Goal: Check status: Check status

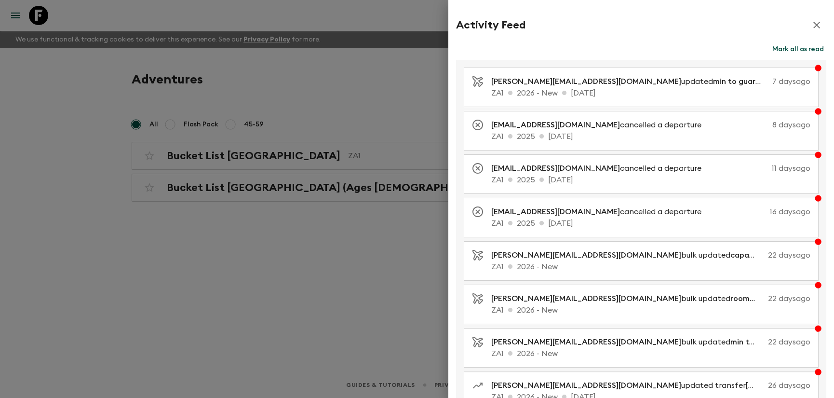
click at [814, 23] on icon "button" at bounding box center [817, 25] width 7 height 7
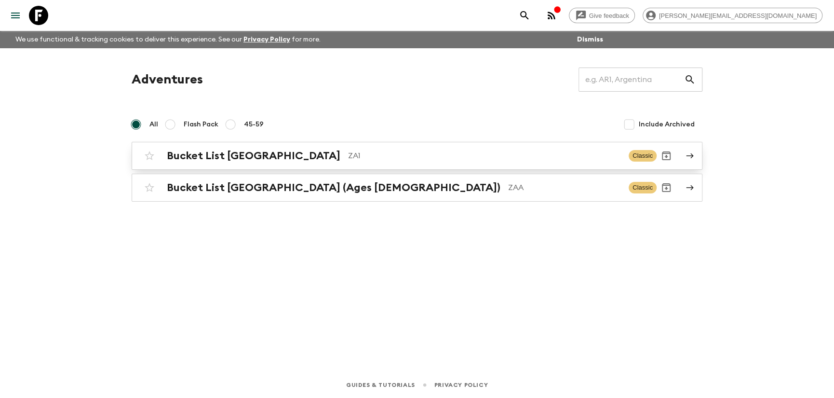
click at [239, 161] on h2 "Bucket List [GEOGRAPHIC_DATA]" at bounding box center [254, 155] width 174 height 13
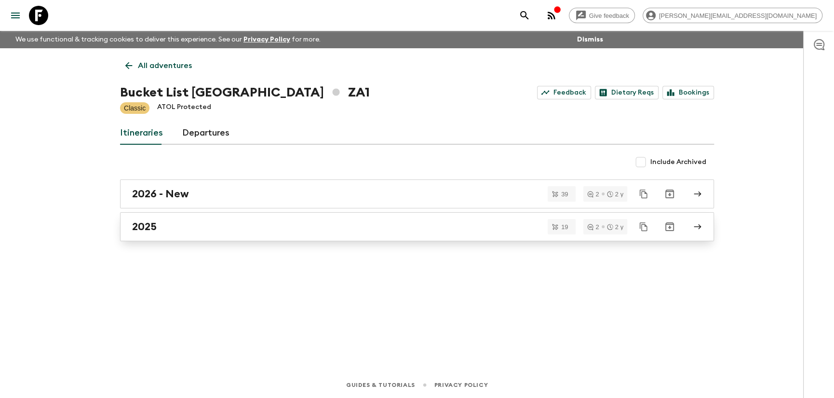
click at [157, 231] on div "2025" at bounding box center [408, 226] width 552 height 13
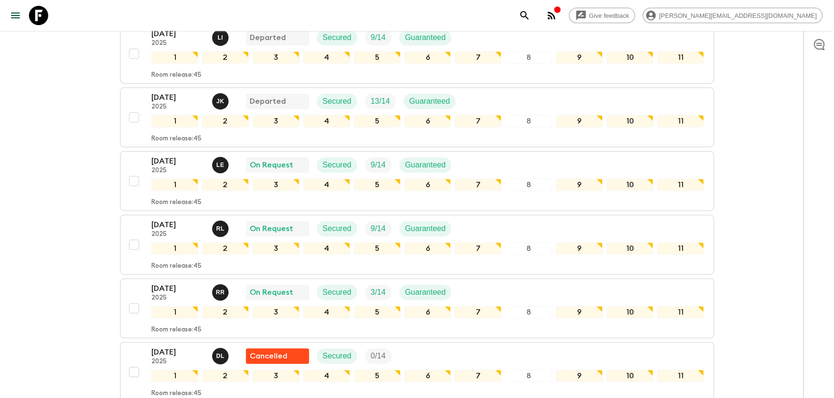
scroll to position [363, 0]
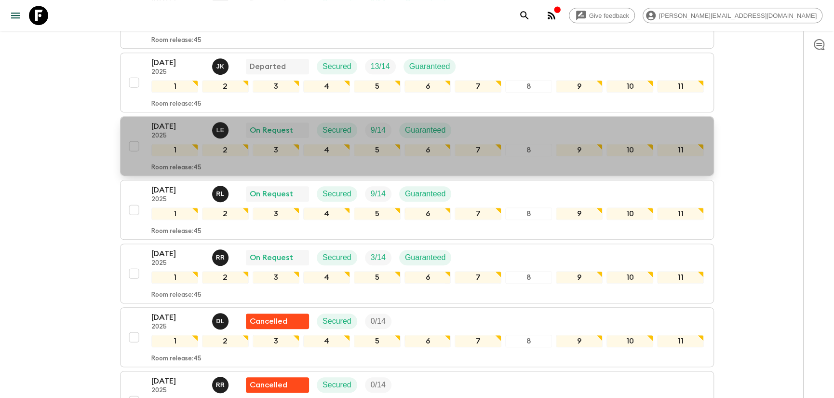
click at [172, 121] on p "[DATE]" at bounding box center [177, 127] width 53 height 12
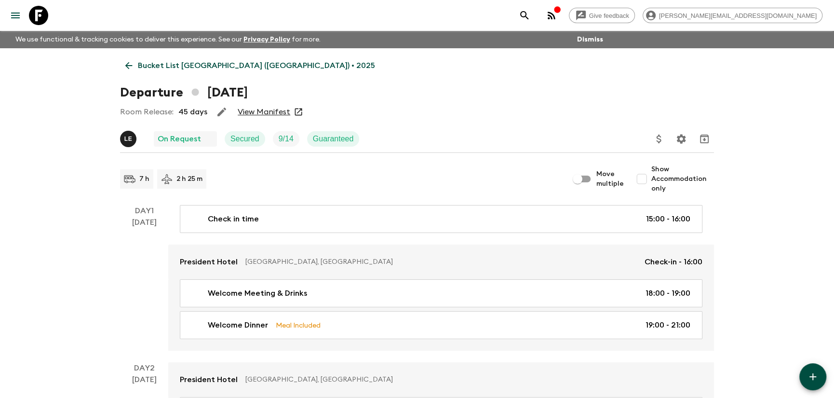
click at [262, 115] on link "View Manifest" at bounding box center [264, 112] width 53 height 10
